Goal: Task Accomplishment & Management: Complete application form

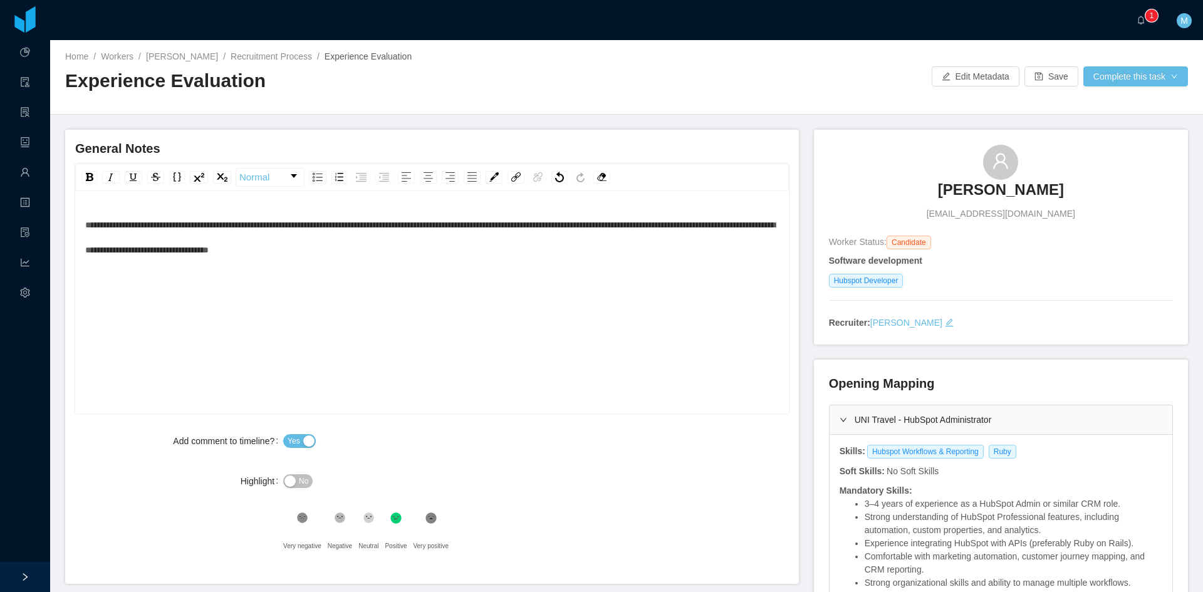
click at [486, 243] on div "**********" at bounding box center [432, 237] width 694 height 50
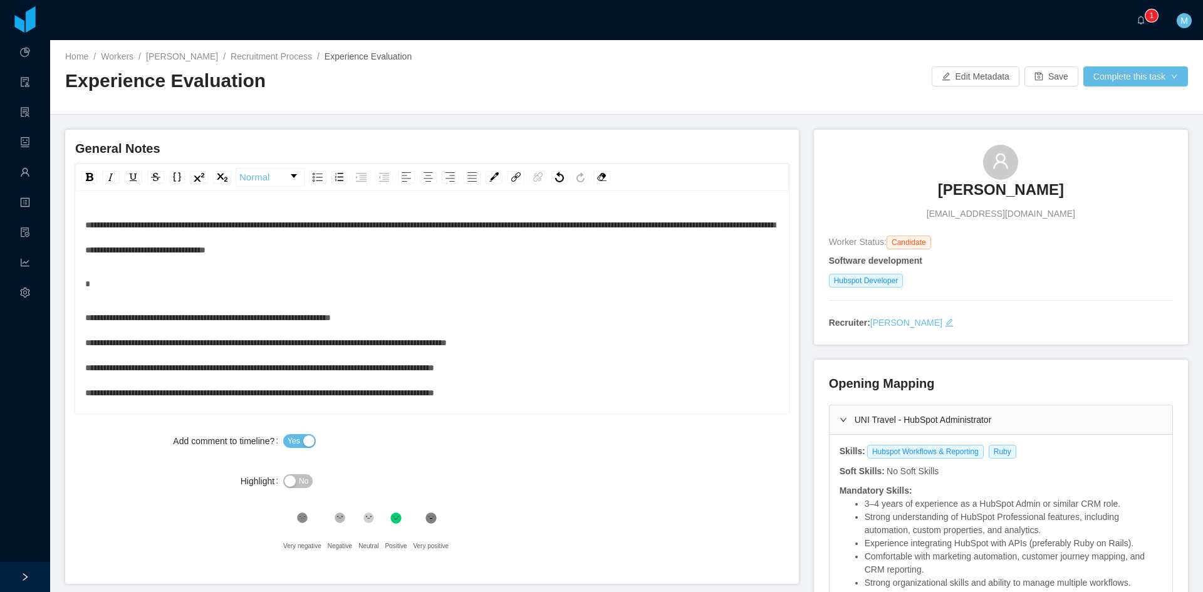
click at [96, 320] on span "**********" at bounding box center [266, 367] width 362 height 109
click at [112, 282] on div "rdw-editor" at bounding box center [432, 283] width 694 height 25
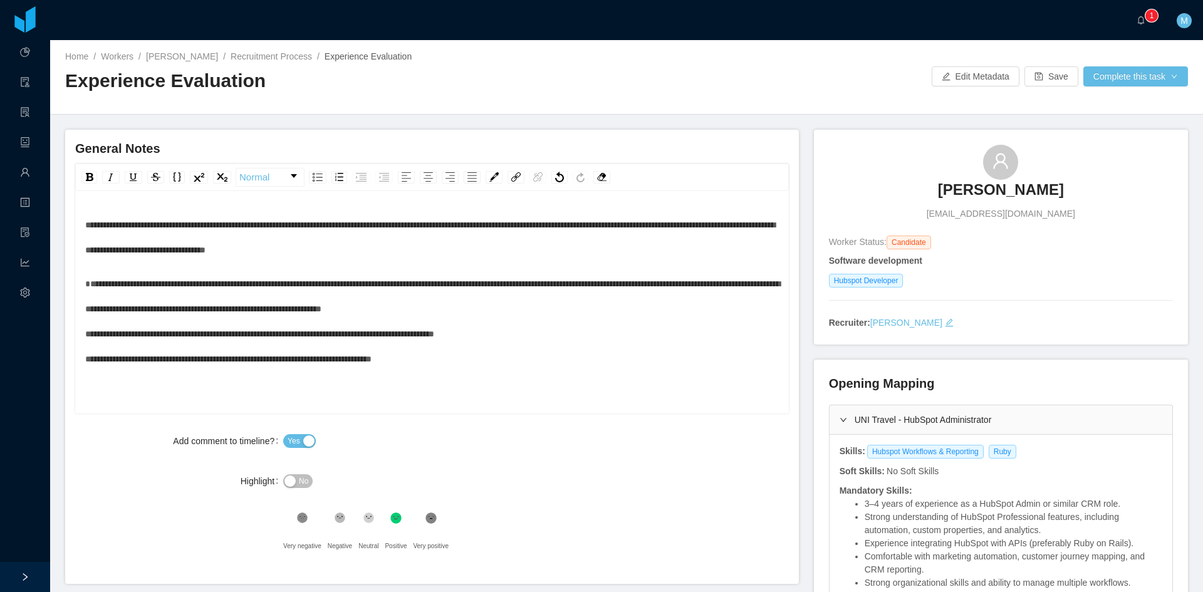
click at [524, 339] on div "**********" at bounding box center [432, 321] width 694 height 100
click at [598, 346] on div "**********" at bounding box center [432, 308] width 694 height 75
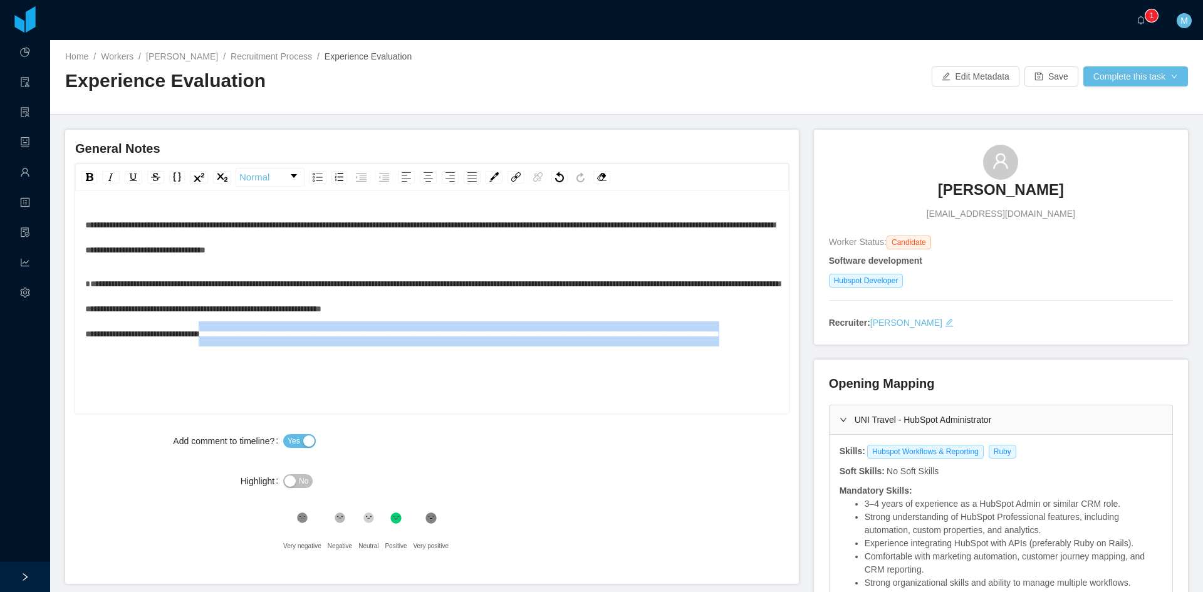
click at [218, 328] on span "**********" at bounding box center [432, 308] width 695 height 59
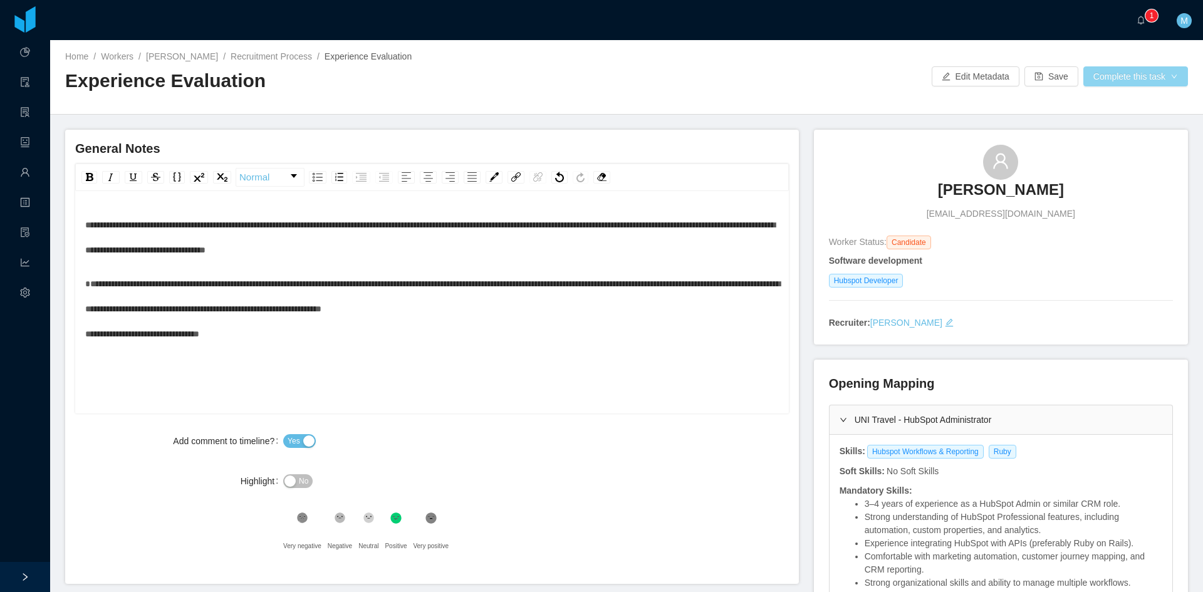
click at [1143, 66] on button "Complete this task" at bounding box center [1135, 76] width 105 height 20
click at [1096, 109] on button "Save Evaluation" at bounding box center [1127, 105] width 97 height 20
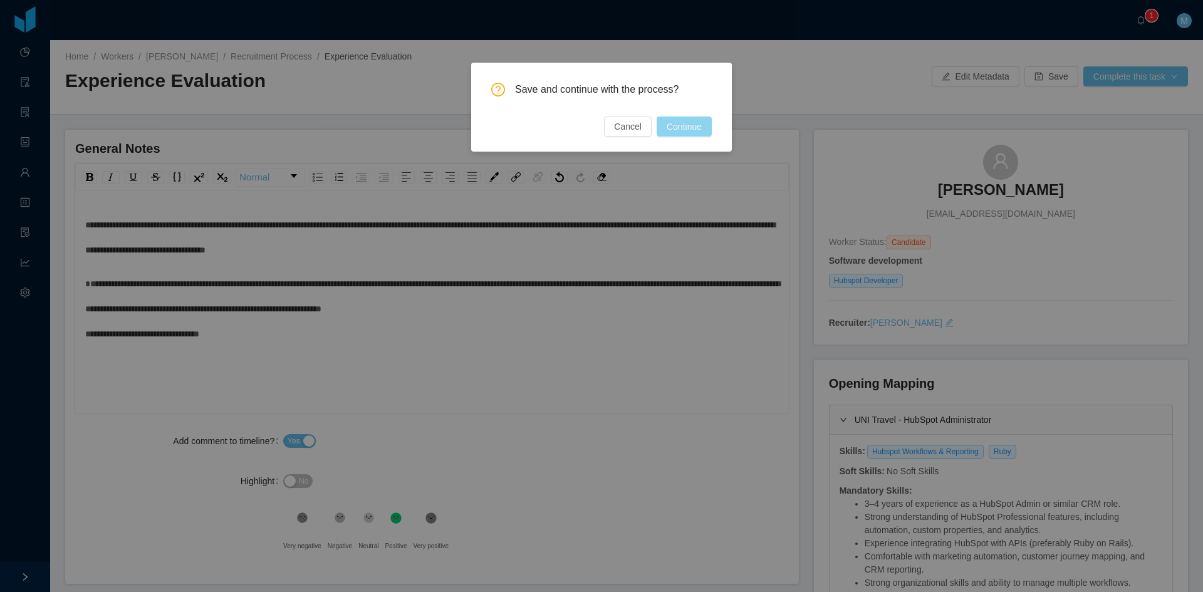
click at [683, 135] on button "Continue" at bounding box center [684, 127] width 55 height 20
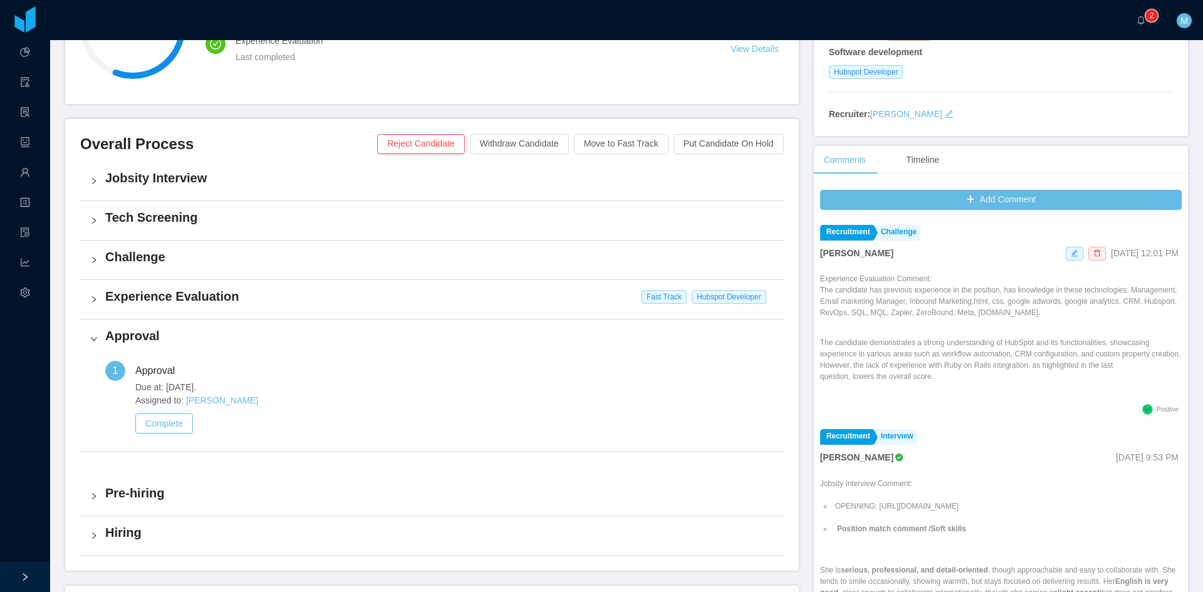
scroll to position [313, 0]
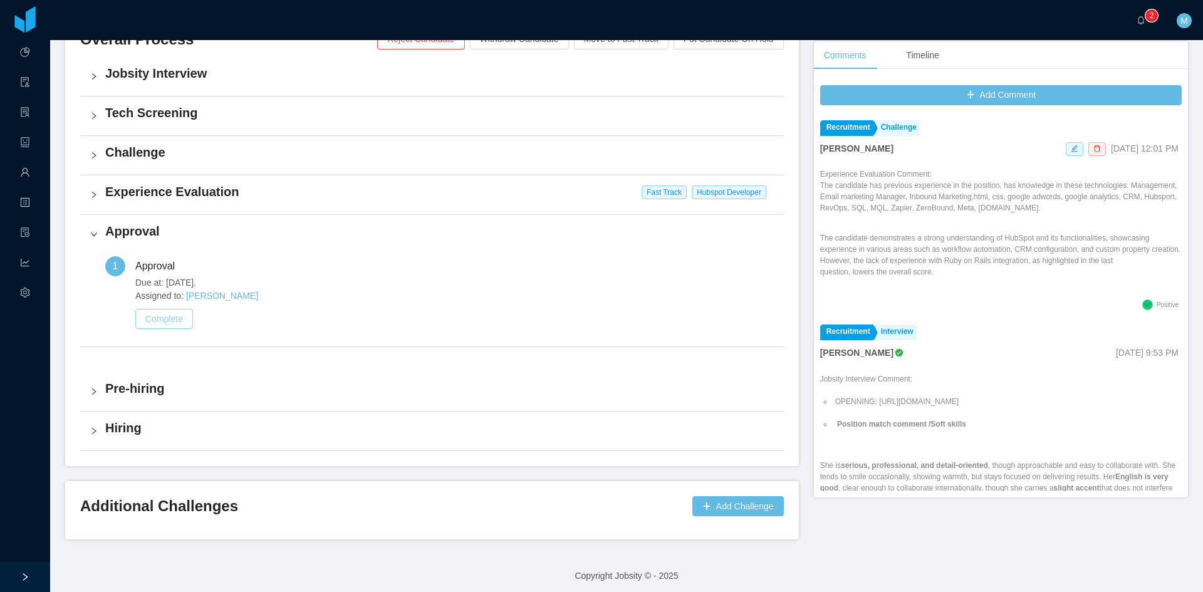
click at [162, 316] on button "Complete" at bounding box center [164, 319] width 58 height 20
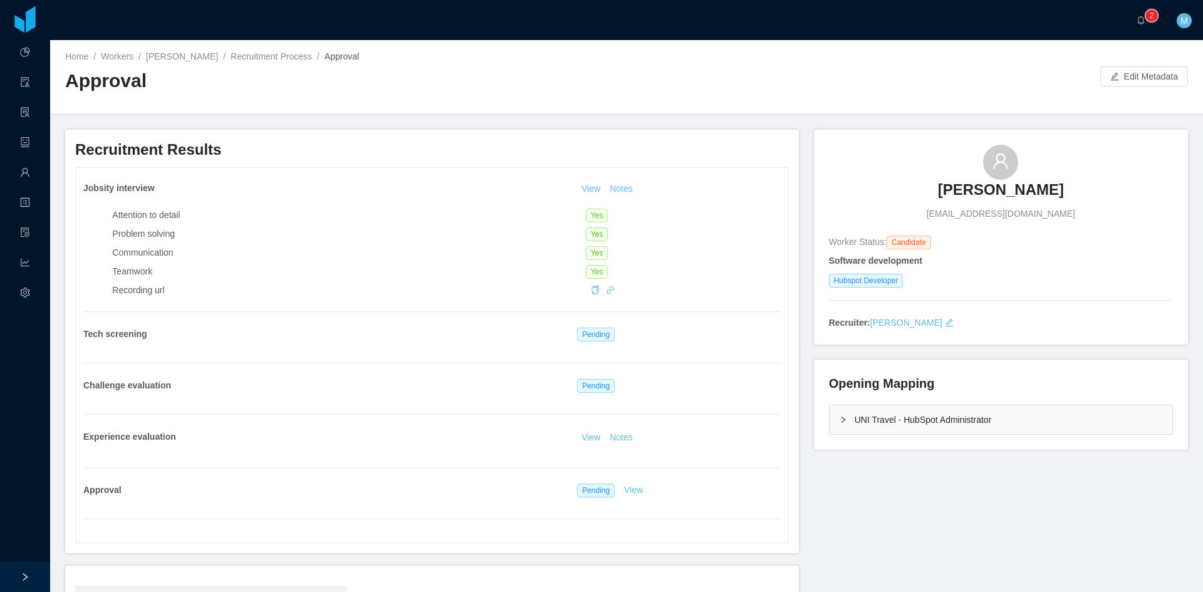
click at [856, 417] on div "UNI Travel - HubSpot Administrator" at bounding box center [1001, 419] width 343 height 29
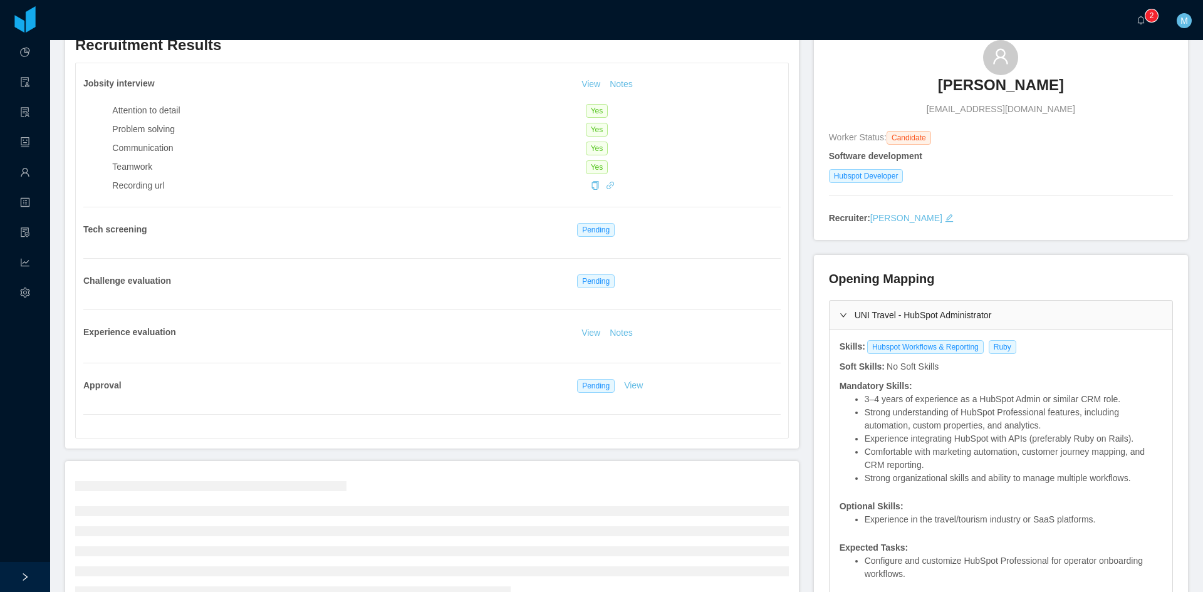
scroll to position [209, 0]
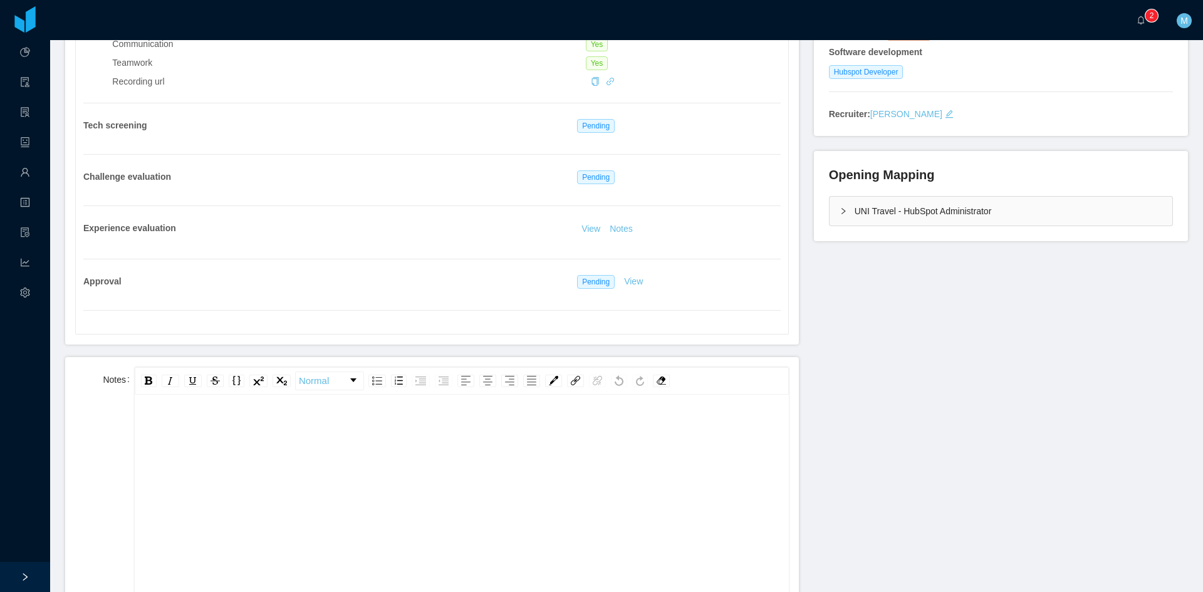
click at [828, 227] on div "Opening Mapping UNI Travel - HubSpot Administrator" at bounding box center [1001, 196] width 374 height 90
click at [830, 222] on div "UNI Travel - HubSpot Administrator" at bounding box center [1001, 211] width 343 height 29
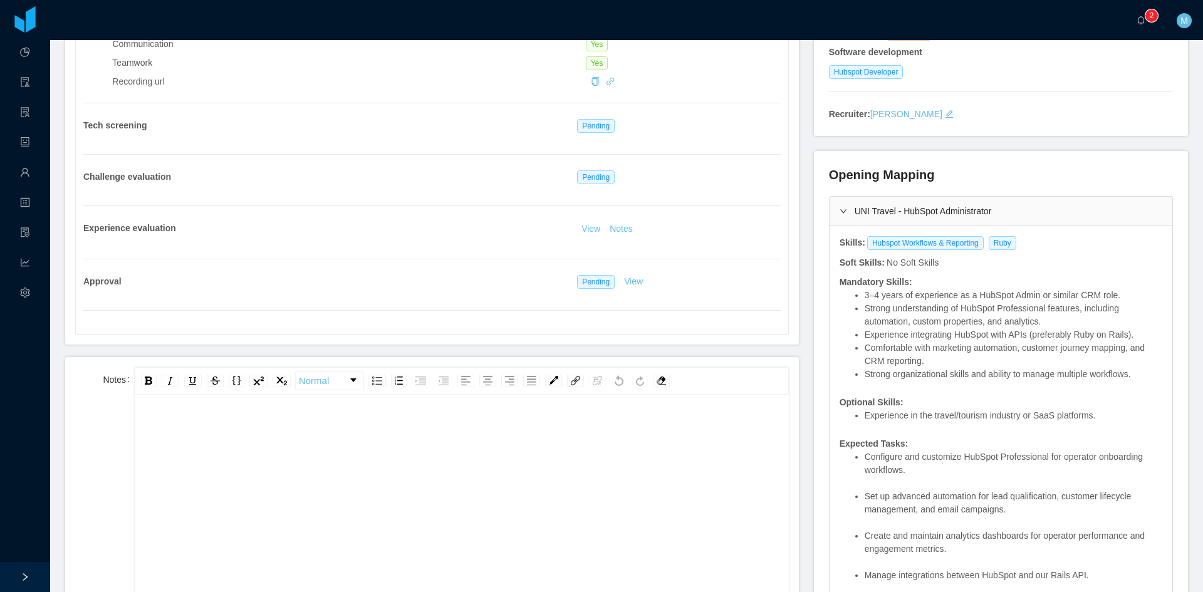
click at [596, 457] on div "rdw-editor" at bounding box center [462, 525] width 635 height 219
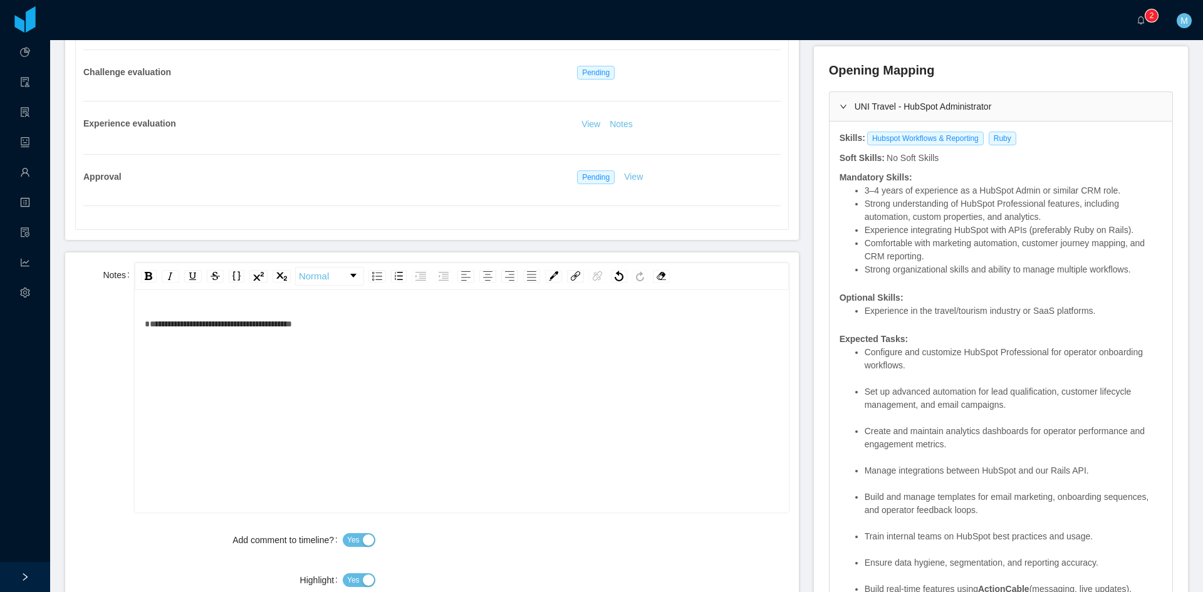
scroll to position [418, 0]
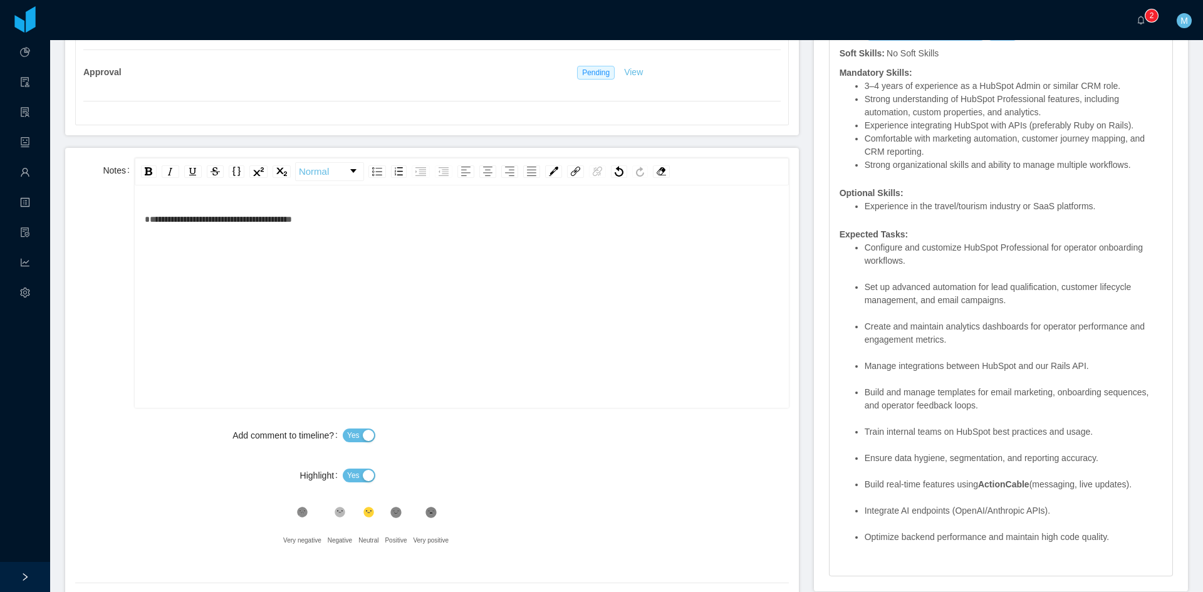
click at [373, 484] on div "Yes" at bounding box center [566, 475] width 446 height 25
click at [358, 475] on button "Yes" at bounding box center [359, 476] width 33 height 14
click at [402, 514] on div ".st1{fill:#232323}" at bounding box center [396, 515] width 22 height 25
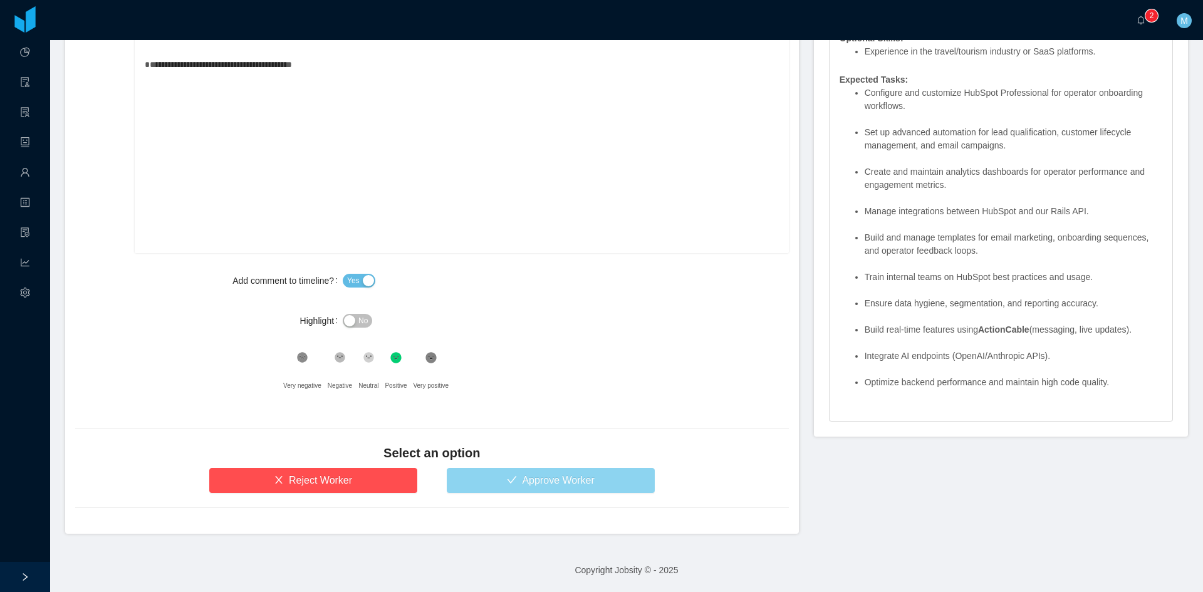
click at [571, 491] on button "Approve Worker" at bounding box center [551, 480] width 208 height 25
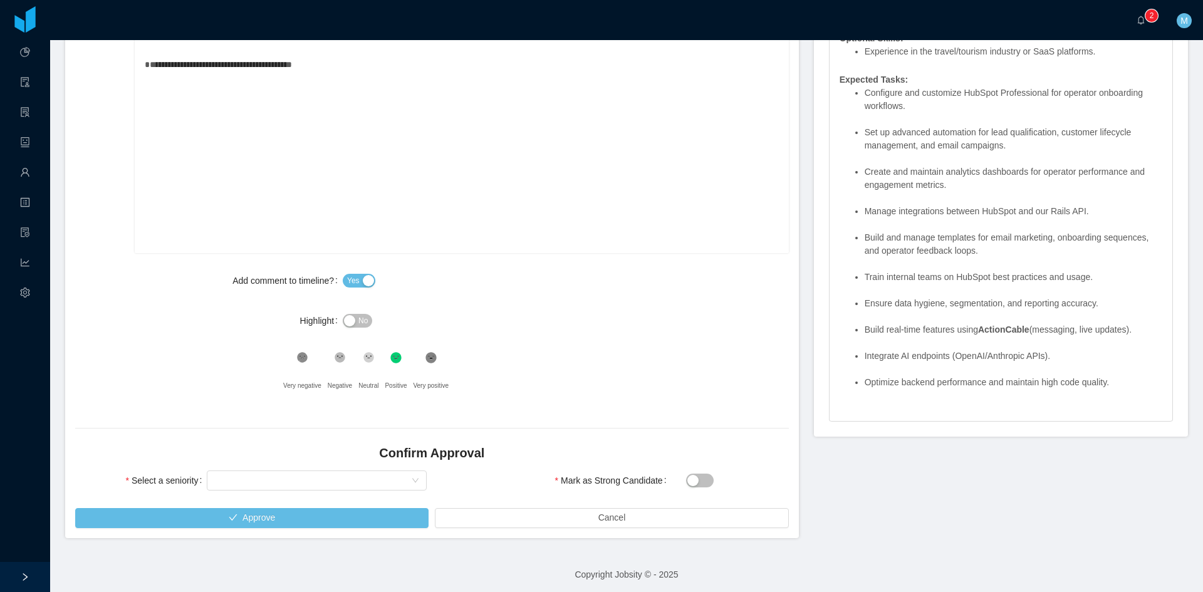
click at [703, 480] on button "Mark as Strong Candidate" at bounding box center [700, 481] width 28 height 14
click at [320, 482] on div "Select seniority" at bounding box center [312, 480] width 197 height 19
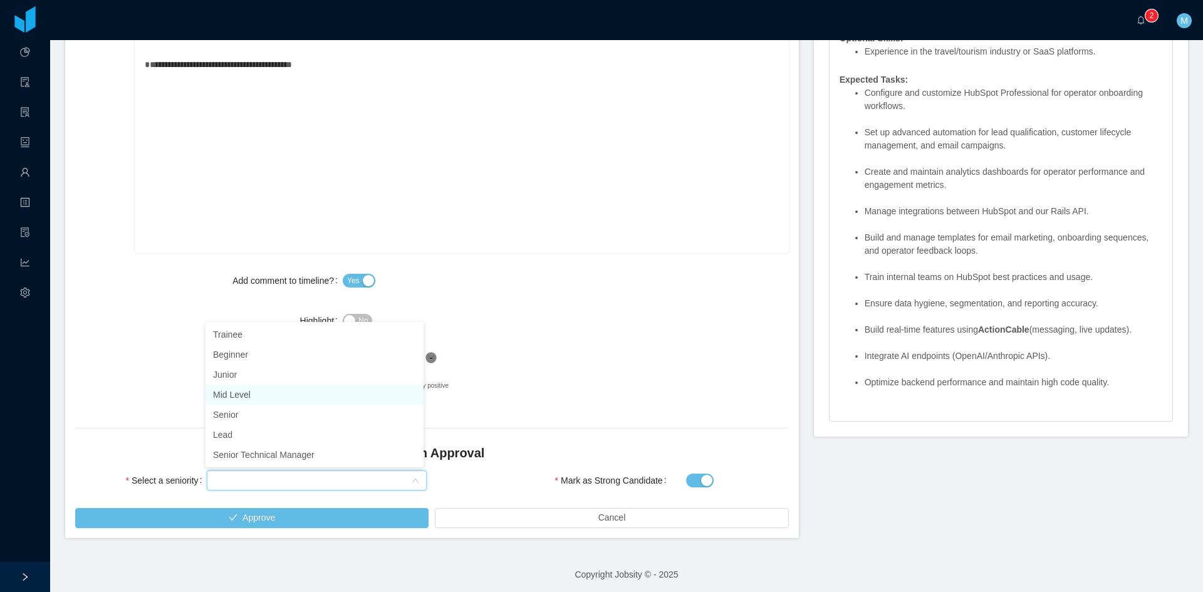
click at [248, 395] on li "Mid Level" at bounding box center [315, 395] width 218 height 20
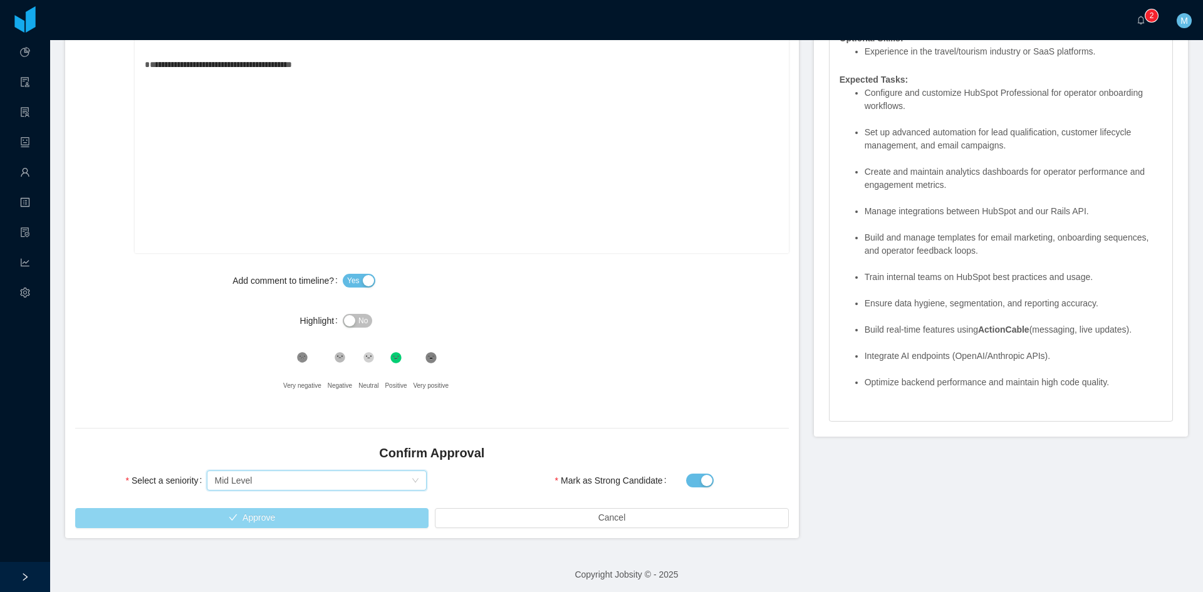
click at [286, 516] on button "Approve" at bounding box center [251, 518] width 353 height 20
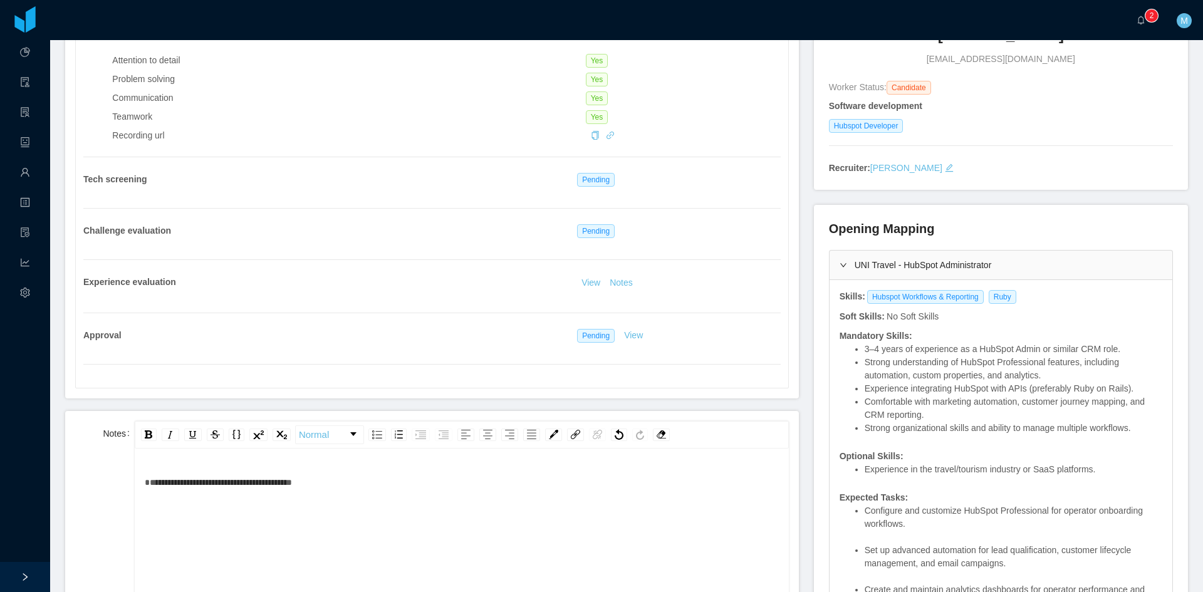
scroll to position [0, 0]
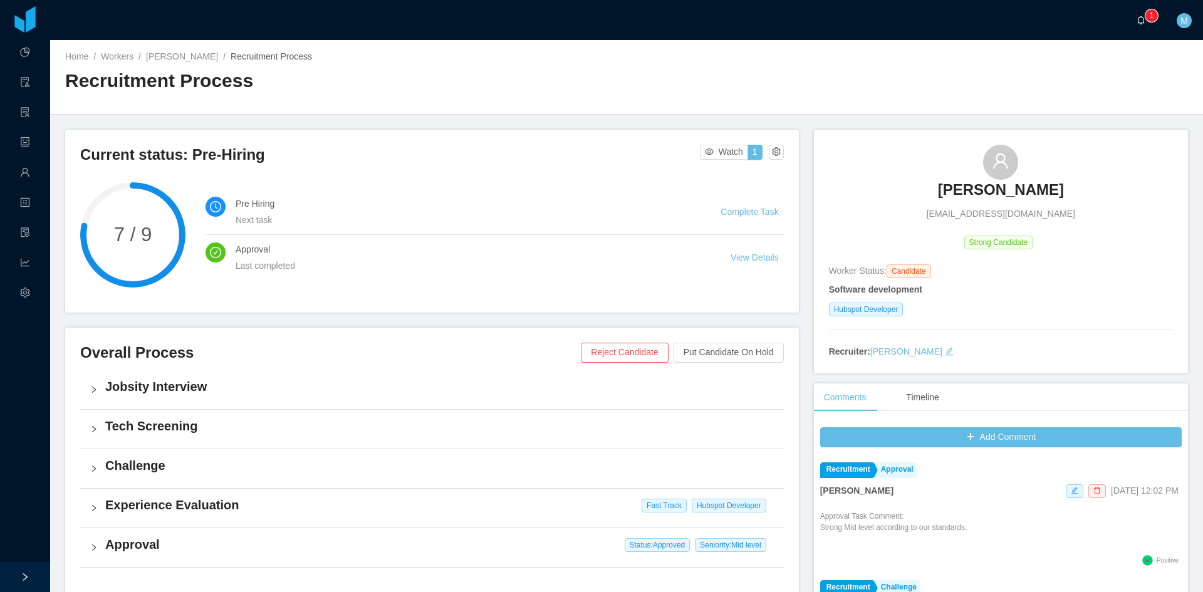
click at [1137, 30] on a=83ded146-cd66-4514-80a8-9a7b1e1b5eb6/Matias%20Marin"] "0 1 2 3 4 5 6 7 8 9 0 1 2 3 4 5 6 7 8 9 0 1 2 3 4 5 6 7 8 9" at bounding box center [1144, 20] width 15 height 40
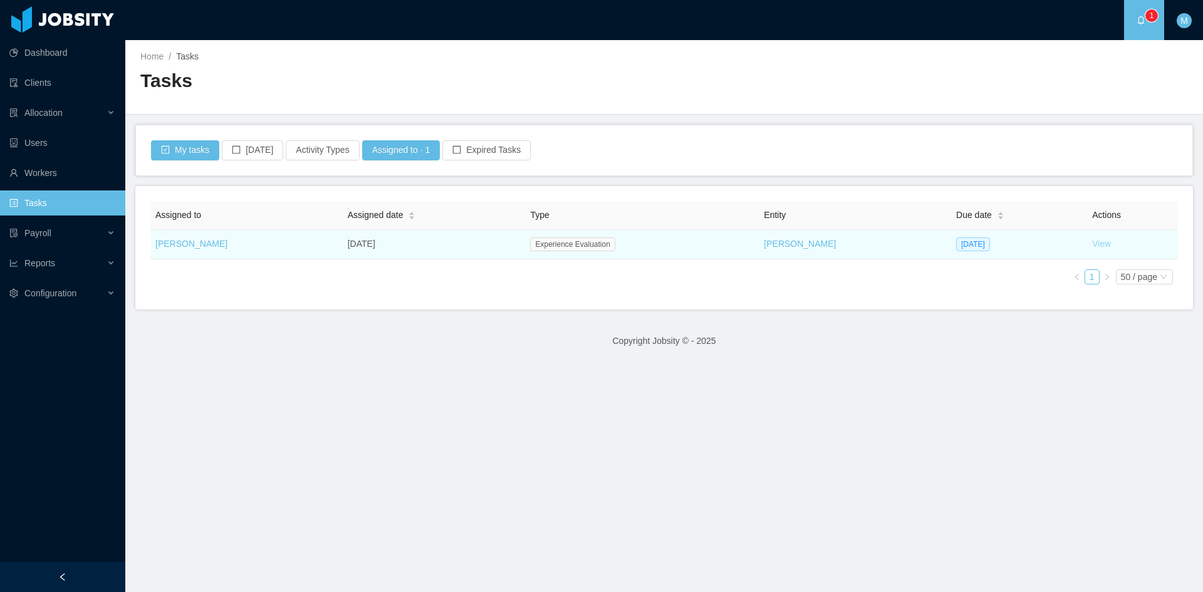
click at [1092, 246] on link "View" at bounding box center [1101, 244] width 19 height 10
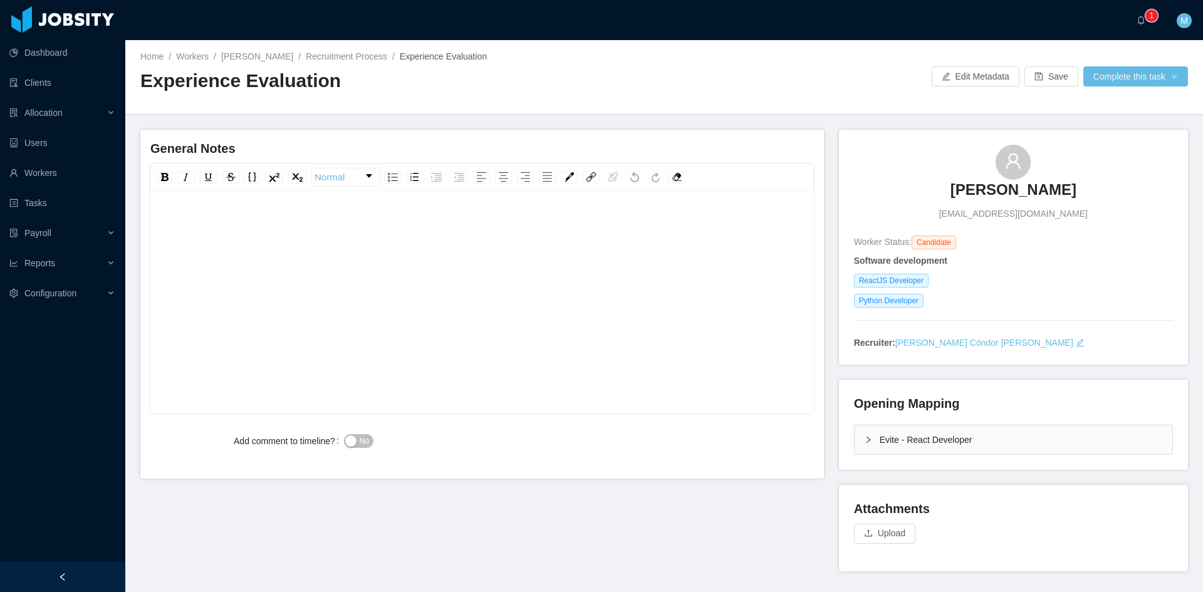
click at [856, 440] on div "Evite - React Developer" at bounding box center [1014, 439] width 318 height 29
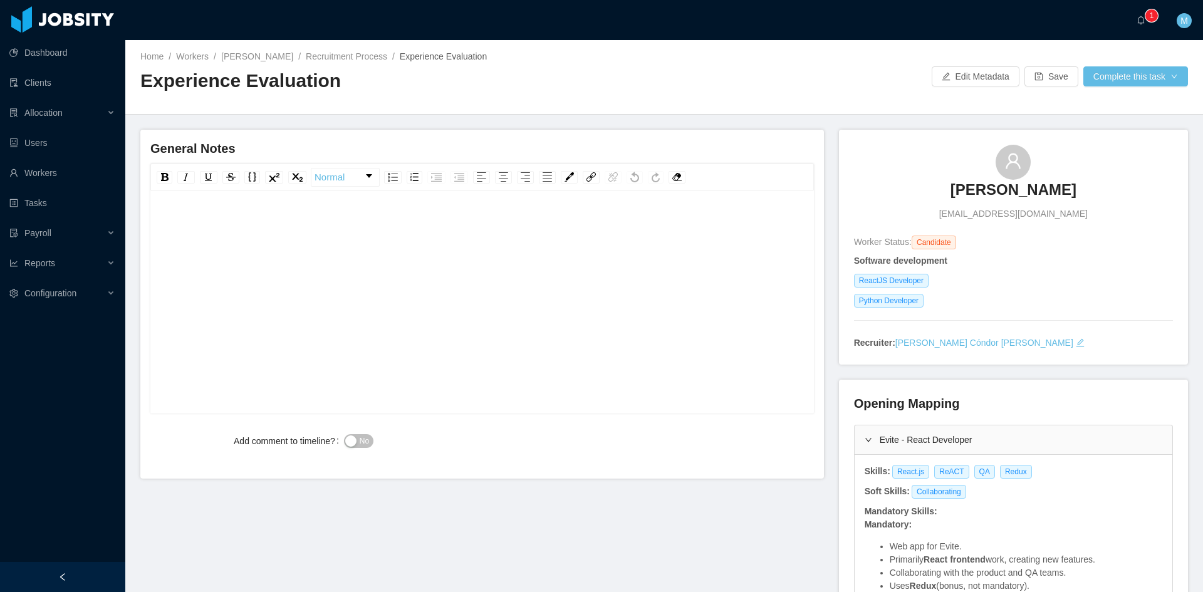
click at [471, 303] on div "rdw-editor" at bounding box center [482, 321] width 644 height 219
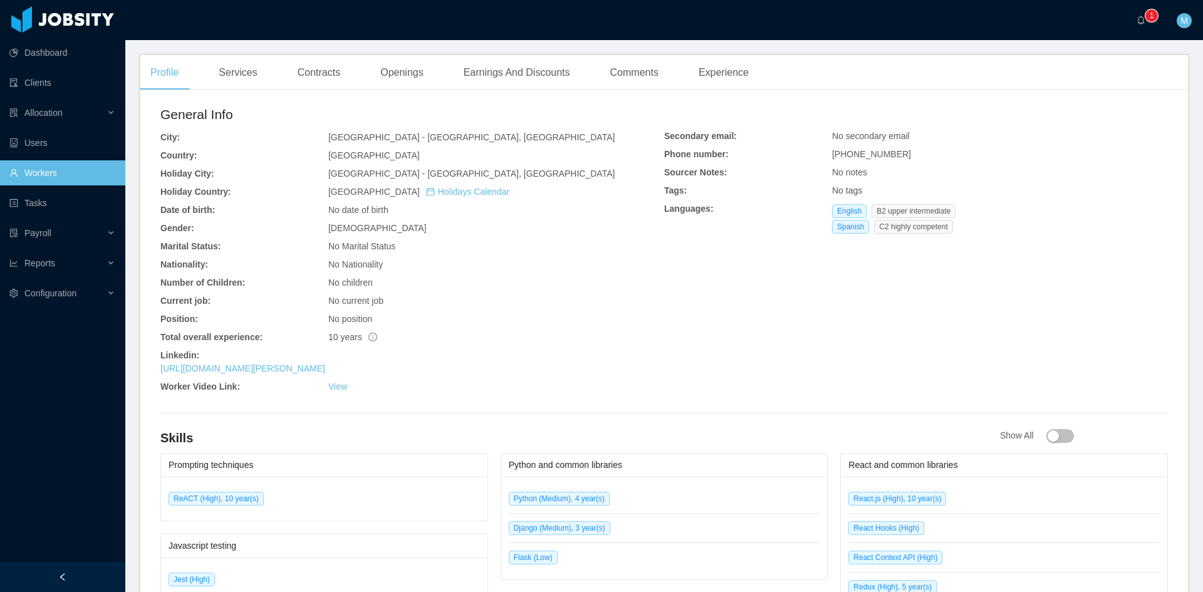
scroll to position [418, 0]
